Goal: Find specific page/section

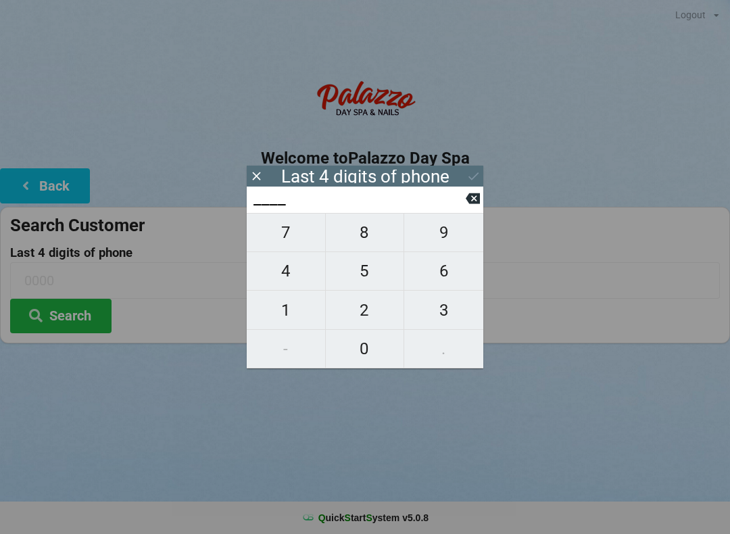
click at [442, 312] on span "3" at bounding box center [443, 310] width 79 height 28
type input "3___"
click at [375, 308] on span "2" at bounding box center [365, 310] width 78 height 28
type input "32__"
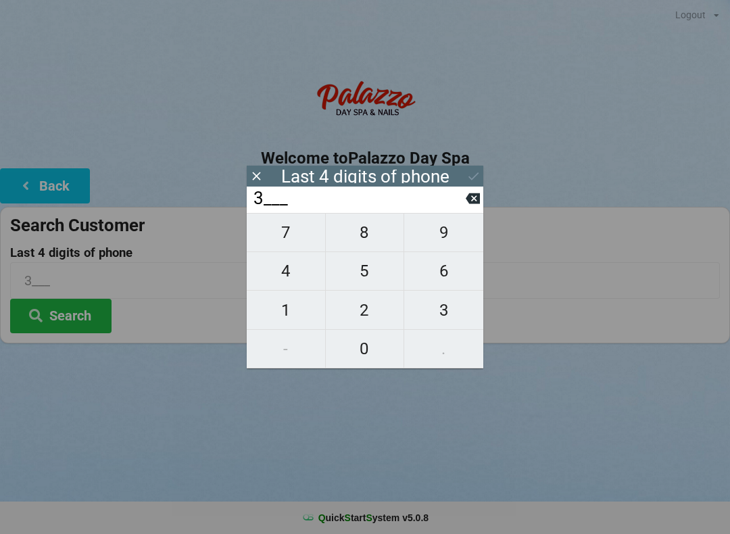
type input "32__"
click at [289, 314] on span "1" at bounding box center [286, 310] width 78 height 28
type input "321_"
click at [448, 230] on span "9" at bounding box center [443, 232] width 79 height 28
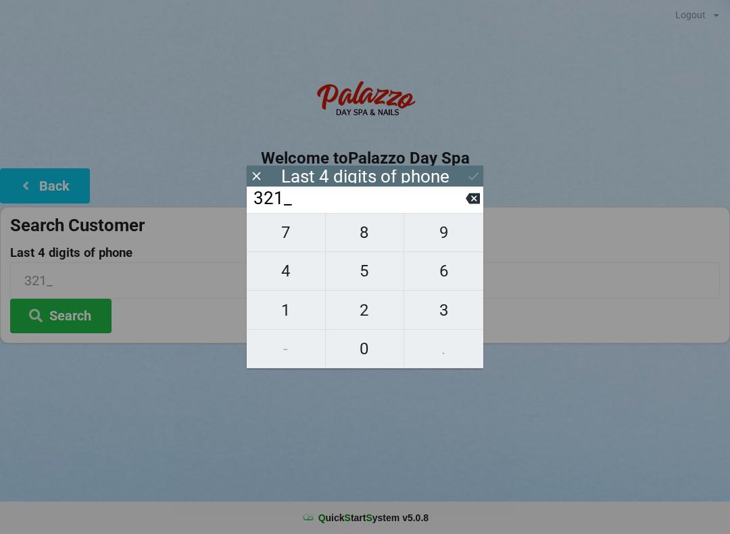
type input "3219"
click at [296, 272] on div "7 8 9 4 5 6 1 2 3 - 0 ." at bounding box center [365, 291] width 237 height 156
click at [469, 204] on icon at bounding box center [473, 198] width 14 height 11
click at [467, 199] on icon at bounding box center [473, 198] width 14 height 14
click at [465, 205] on input "32__" at bounding box center [359, 199] width 214 height 22
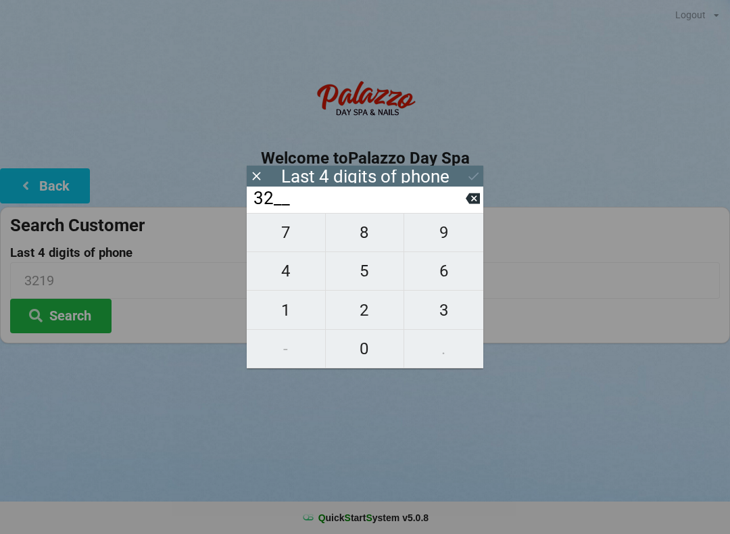
click at [465, 207] on input "32__" at bounding box center [359, 199] width 214 height 22
click at [462, 210] on input "32__" at bounding box center [359, 199] width 214 height 22
click at [461, 199] on input "32__" at bounding box center [359, 199] width 214 height 22
click at [467, 202] on icon at bounding box center [473, 198] width 14 height 11
click at [463, 197] on input "3___" at bounding box center [359, 199] width 214 height 22
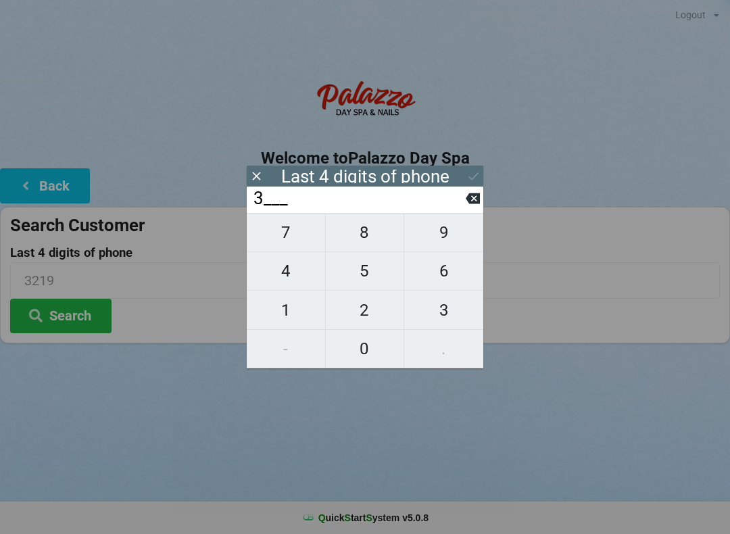
click at [474, 195] on button at bounding box center [473, 198] width 14 height 18
type input "____"
click at [365, 303] on span "2" at bounding box center [365, 310] width 78 height 28
type input "2___"
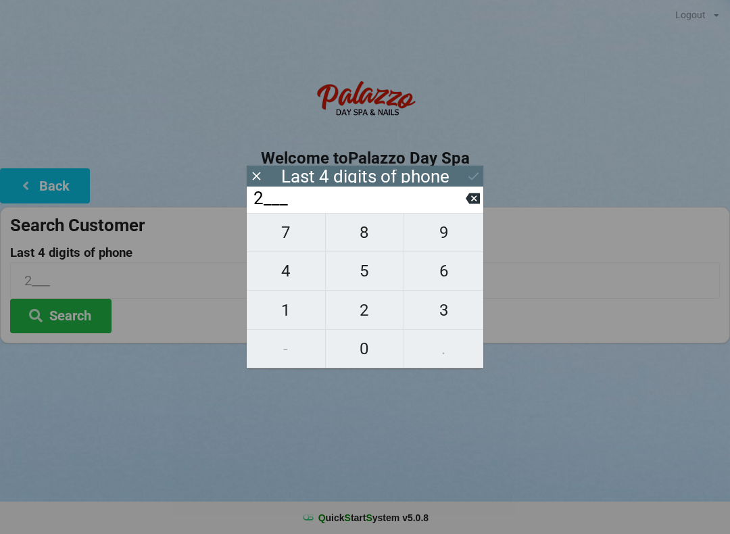
click at [293, 276] on span "4" at bounding box center [286, 271] width 78 height 28
type input "24__"
click at [373, 268] on span "5" at bounding box center [365, 271] width 78 height 28
type input "245_"
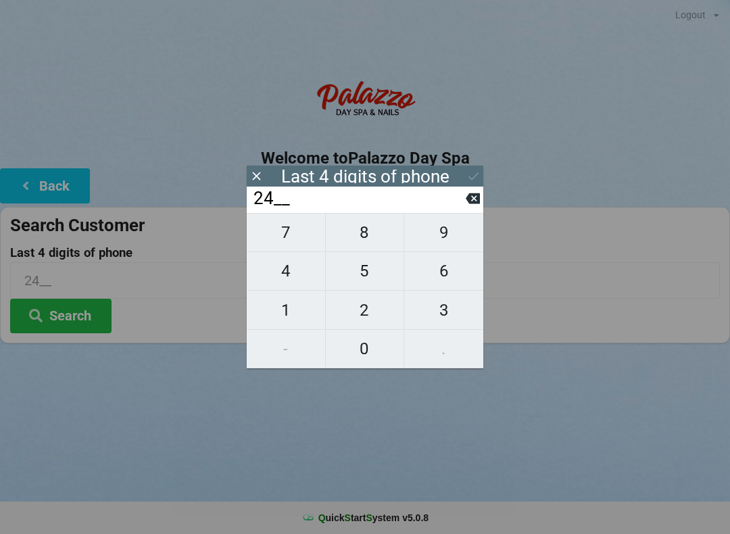
type input "245_"
click at [450, 317] on span "3" at bounding box center [443, 310] width 79 height 28
type input "2453"
click at [67, 316] on button "Search" at bounding box center [60, 316] width 101 height 34
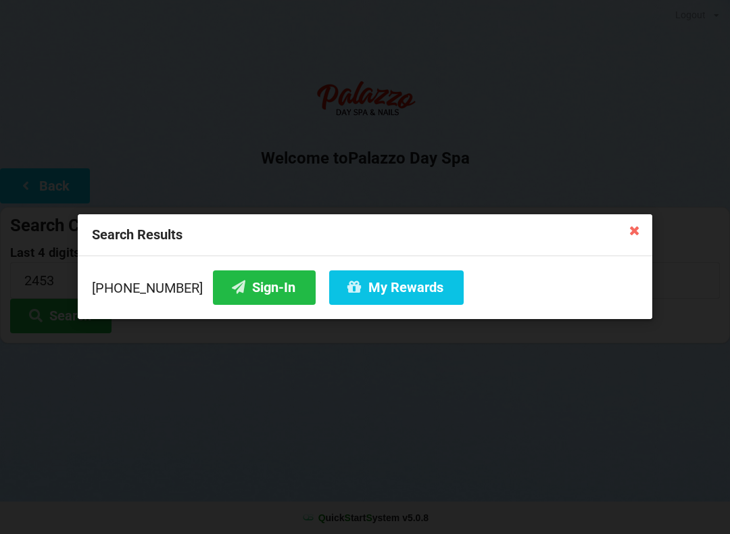
click at [250, 291] on button "Sign-In" at bounding box center [264, 288] width 103 height 34
